Goal: Communication & Community: Answer question/provide support

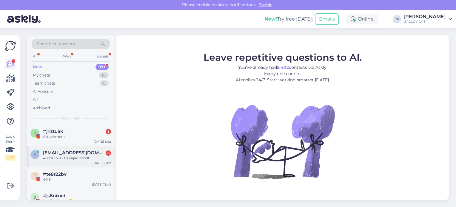
click at [74, 158] on div "40076578 - to vajag atcelt." at bounding box center [77, 158] width 68 height 5
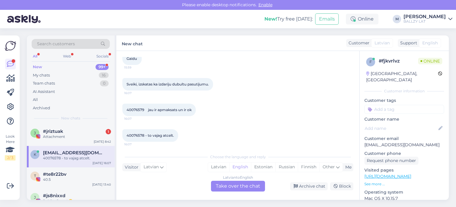
scroll to position [90, 0]
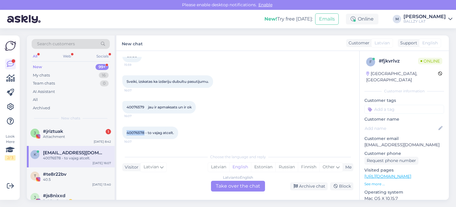
drag, startPoint x: 127, startPoint y: 134, endPoint x: 144, endPoint y: 136, distance: 18.0
click at [144, 136] on div "40076578 - to vajag atcelt. 16:07" at bounding box center [150, 133] width 56 height 13
copy span "40076578"
click at [231, 190] on div "Latvian to English Take over the chat" at bounding box center [238, 186] width 54 height 11
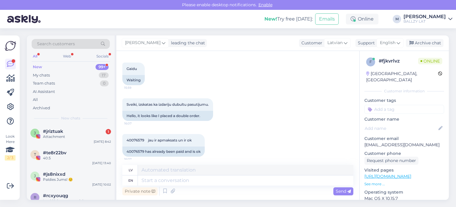
scroll to position [137, 0]
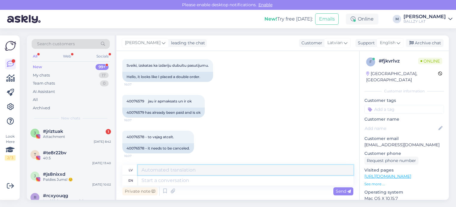
click at [177, 169] on textarea at bounding box center [246, 170] width 216 height 10
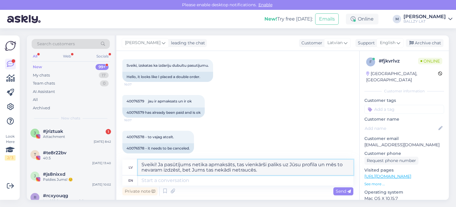
drag, startPoint x: 257, startPoint y: 170, endPoint x: 140, endPoint y: 159, distance: 117.5
click at [140, 159] on div "Chat started [DATE] duplikats pastijums 15:55 duplicate pastime Sveiki 15:55 He…" at bounding box center [237, 125] width 243 height 149
type textarea "Sveiki! Ja pasūtījums netika apmaksāts, tas vienkārši paliks uz Jūsu profila un…"
click at [153, 183] on textarea at bounding box center [246, 181] width 216 height 10
paste textarea "Sveiki! Ja pasūtījums netika apmaksāts, tas vienkārši paliks uz Jūsu profila un…"
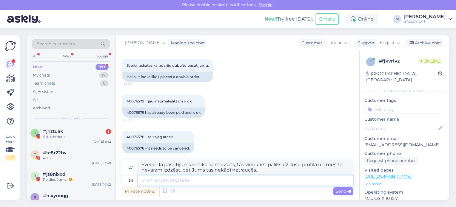
type textarea "Sveiki! Ja pasūtījums netika apmaksāts, tas vienkārši paliks uz Jūsu profila un…"
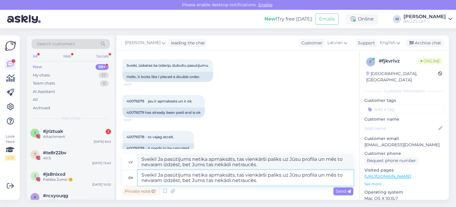
type textarea "Sveiki! Ja pasūtījums netika apmaksāts, tas vienkārši paliks uz Jūsu profilu un…"
type textarea "Sveiki! Ja pasūtījums netika apmaksāts, tas vienkārši paliks uz Jūsu profila un…"
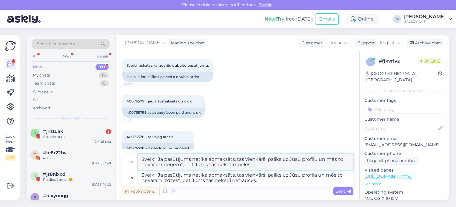
click at [279, 163] on textarea "Sveiki! Ja pasūtījums netika apmaksāts, tas vienkārši paliks uz Jūsu profilu un…" at bounding box center [246, 163] width 216 height 16
drag, startPoint x: 270, startPoint y: 164, endPoint x: 124, endPoint y: 158, distance: 145.5
click at [124, 158] on div "lv [PERSON_NAME]! Ja pasūtījums netika apmaksāts, tas vienkārši paliks uz Jūsu …" at bounding box center [237, 163] width 231 height 16
paste textarea "a un mēs to nevaram izdzēst, bet Jums tas nekādi netraucē"
type textarea "Sveiki! Ja pasūtījums netika apmaksāts, tas vienkārši paliks uz Jūsu profila un…"
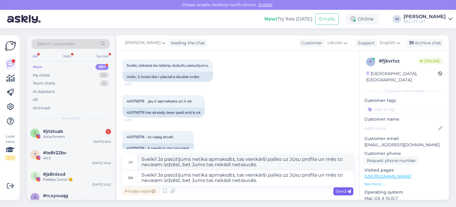
click at [347, 191] on icon at bounding box center [349, 192] width 4 height 4
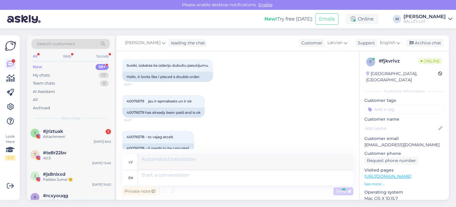
scroll to position [207, 0]
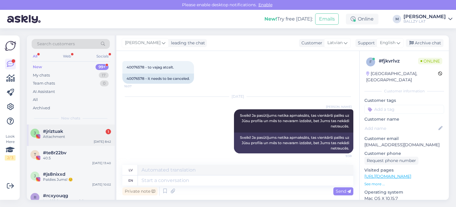
click at [79, 136] on div "Attachment" at bounding box center [77, 136] width 68 height 5
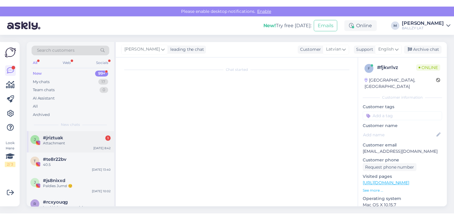
scroll to position [0, 0]
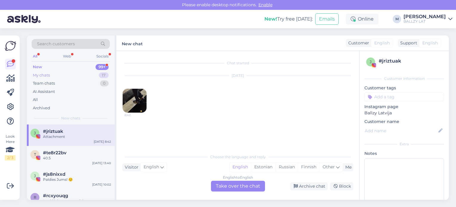
click at [42, 75] on div "My chats" at bounding box center [41, 76] width 17 height 6
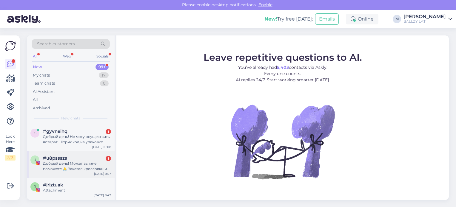
click at [85, 165] on div "Добрый день! Может вы мне поможете 🙏 Заказал кроссовки и не подошло размер. Не …" at bounding box center [77, 166] width 68 height 11
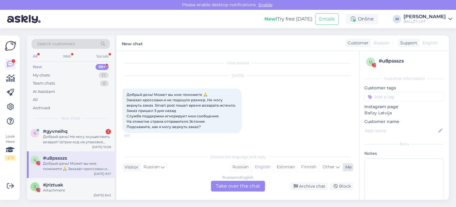
click at [234, 166] on div "Russian" at bounding box center [241, 167] width 22 height 9
click at [242, 184] on div "Russian to Russian Take over the chat" at bounding box center [238, 186] width 54 height 11
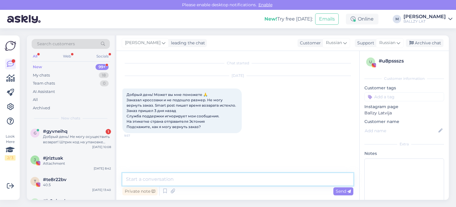
click at [198, 183] on textarea at bounding box center [237, 179] width 231 height 13
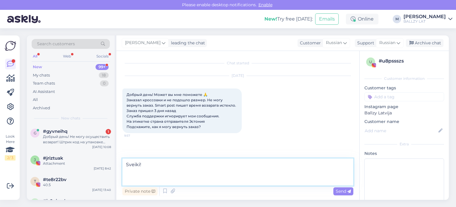
paste textarea "Atgriešana, ja prece tika pasūtīta uz Smartposti pakomātu: Caur pakomātu varat …"
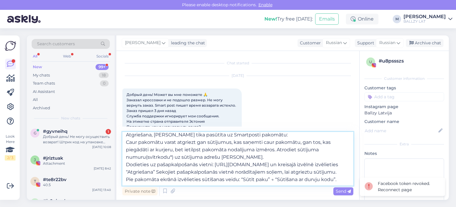
scroll to position [26, 0]
type textarea "Sveiki! Atgriešana, ja prece tika pasūtīta uz Smartposti pakomātu: Caur pakomāt…"
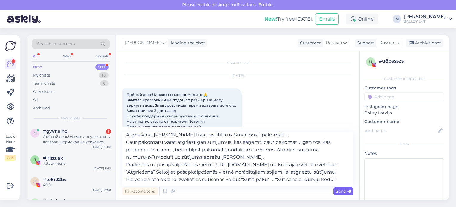
click at [342, 194] on span "Send" at bounding box center [343, 191] width 15 height 5
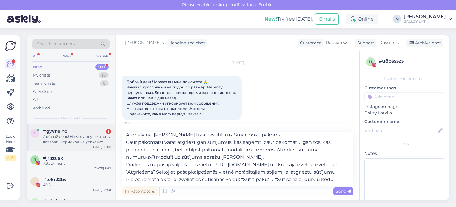
click at [67, 129] on span "#gyvneihq" at bounding box center [55, 131] width 24 height 5
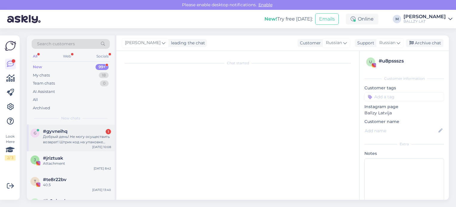
scroll to position [0, 0]
